Goal: Transaction & Acquisition: Obtain resource

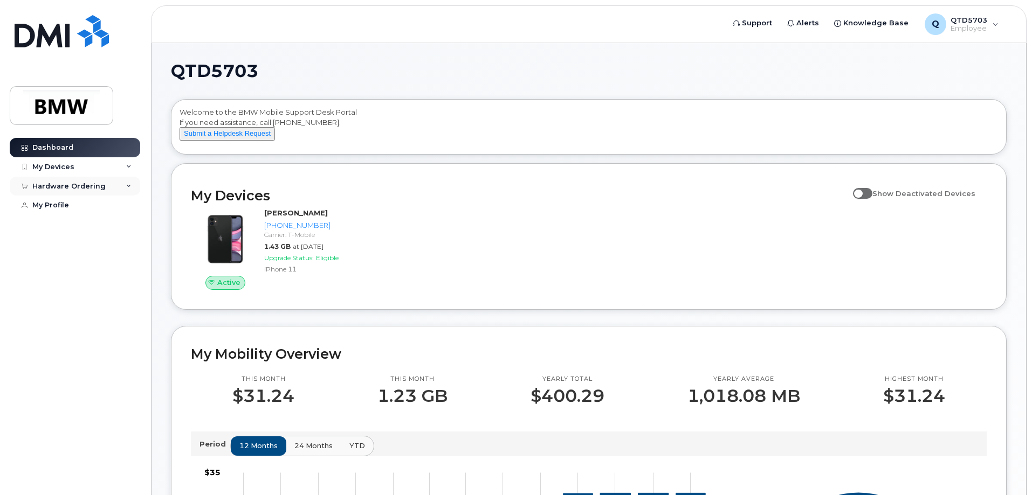
click at [70, 185] on div "Hardware Ordering" at bounding box center [68, 186] width 73 height 9
click at [56, 227] on div "New Order" at bounding box center [57, 227] width 41 height 10
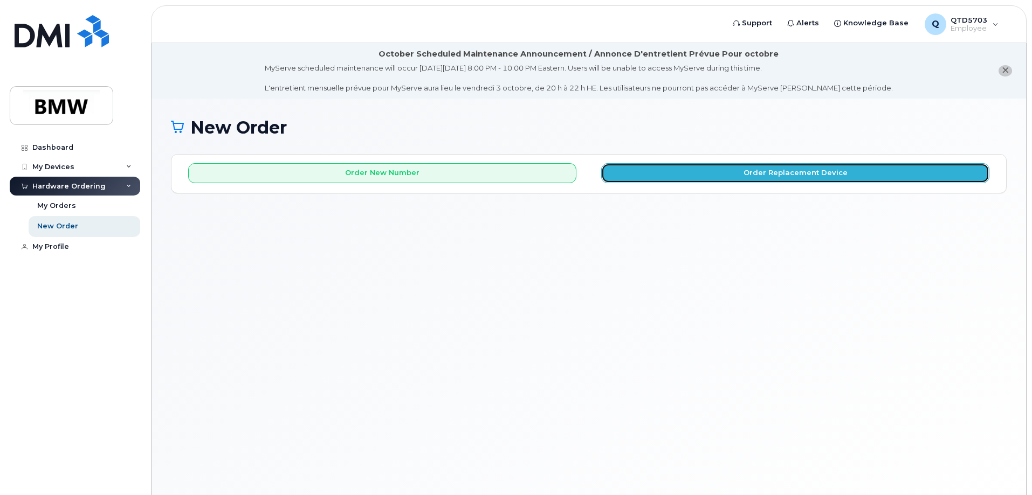
click at [639, 176] on button "Order Replacement Device" at bounding box center [795, 173] width 388 height 20
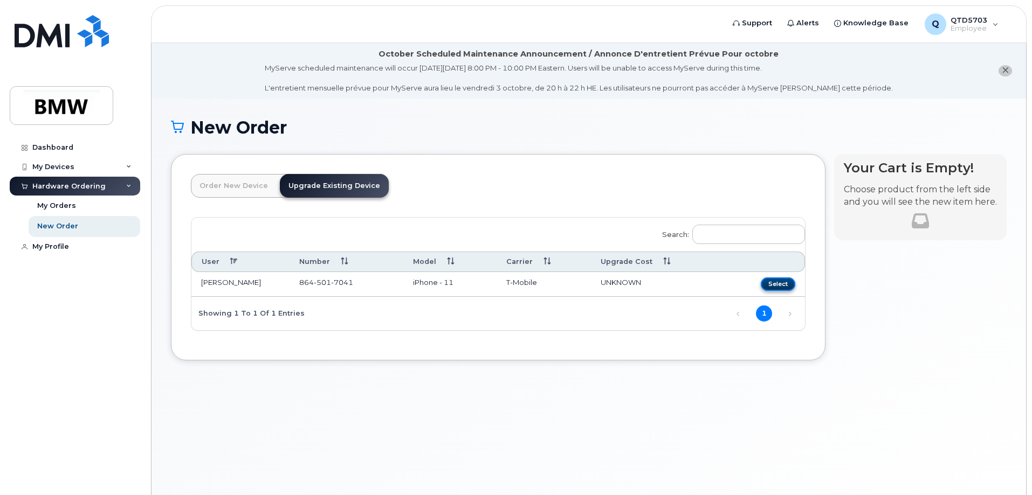
click at [770, 285] on button "Select" at bounding box center [777, 284] width 34 height 13
